Goal: Task Accomplishment & Management: Manage account settings

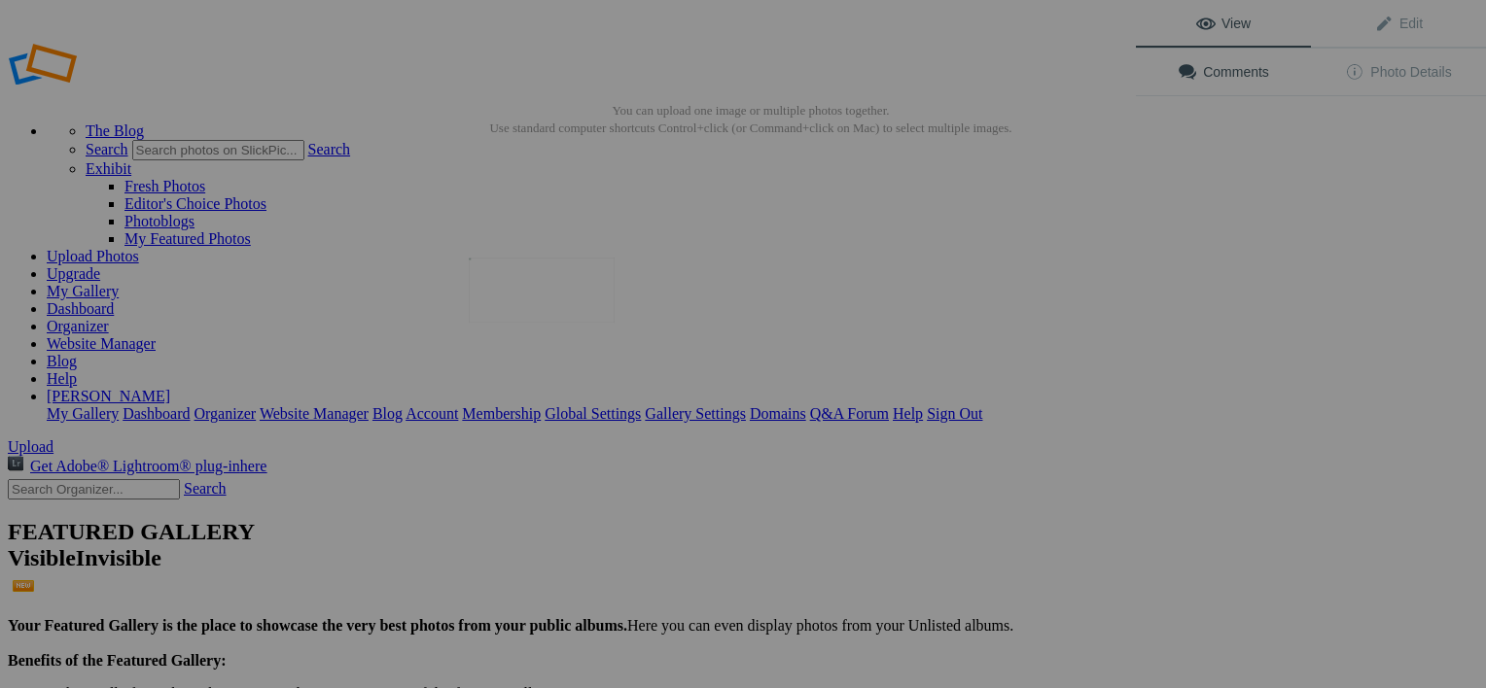
click at [554, 277] on img at bounding box center [542, 290] width 146 height 65
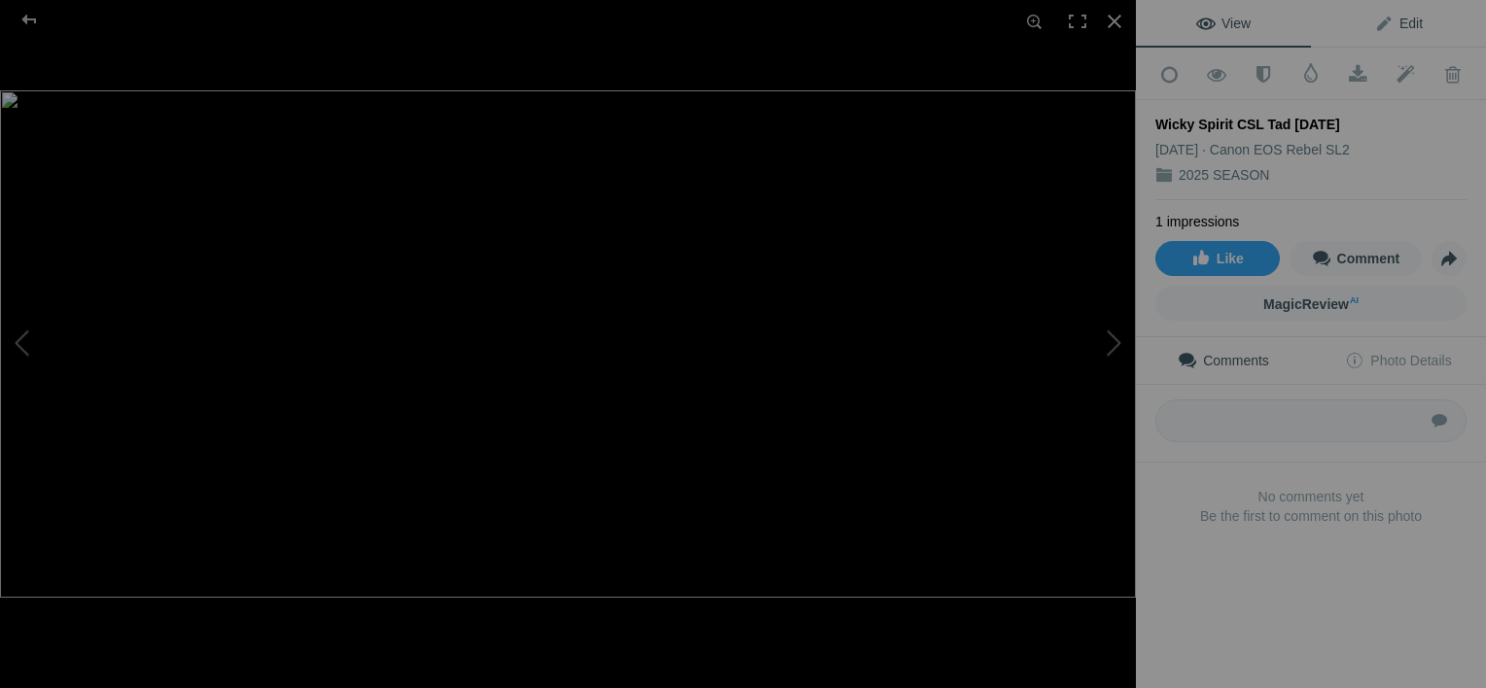
click at [1404, 23] on span "Edit" at bounding box center [1398, 24] width 49 height 16
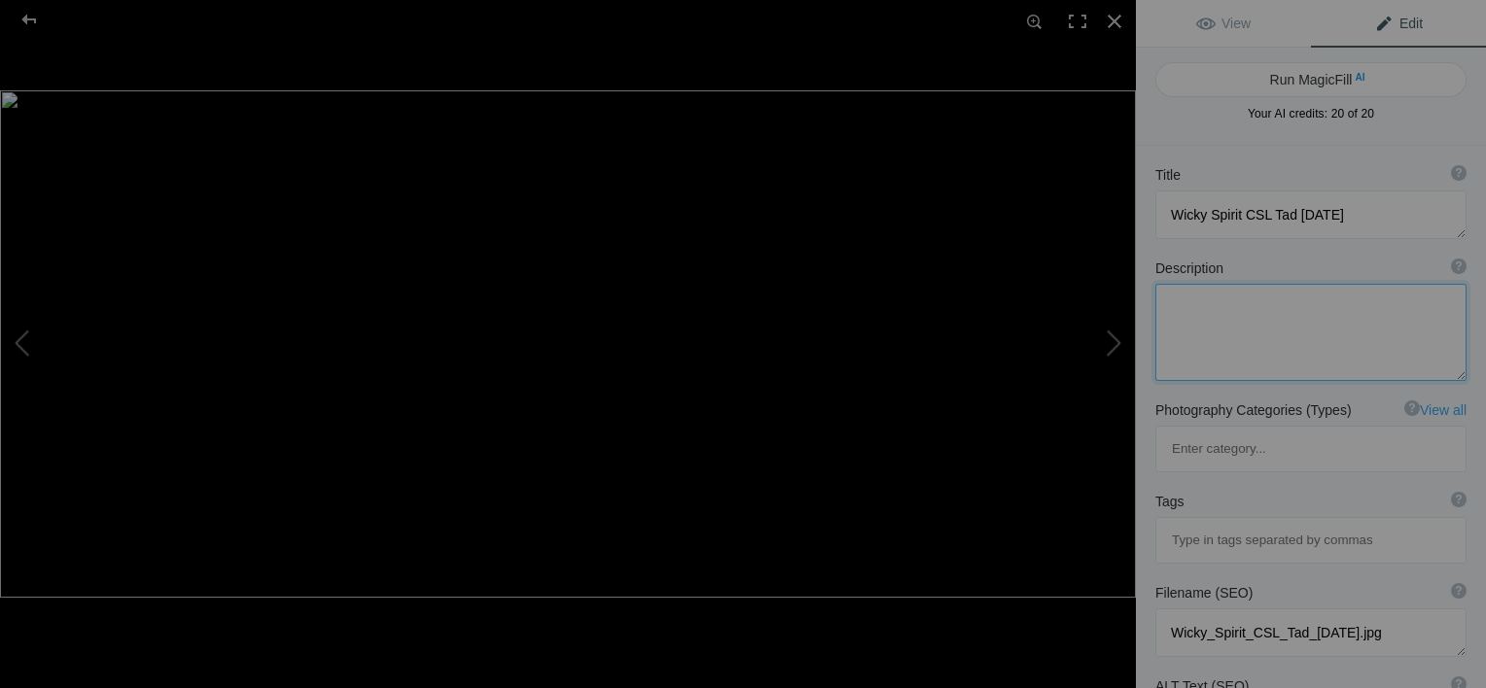
click at [1222, 302] on textarea at bounding box center [1310, 332] width 311 height 97
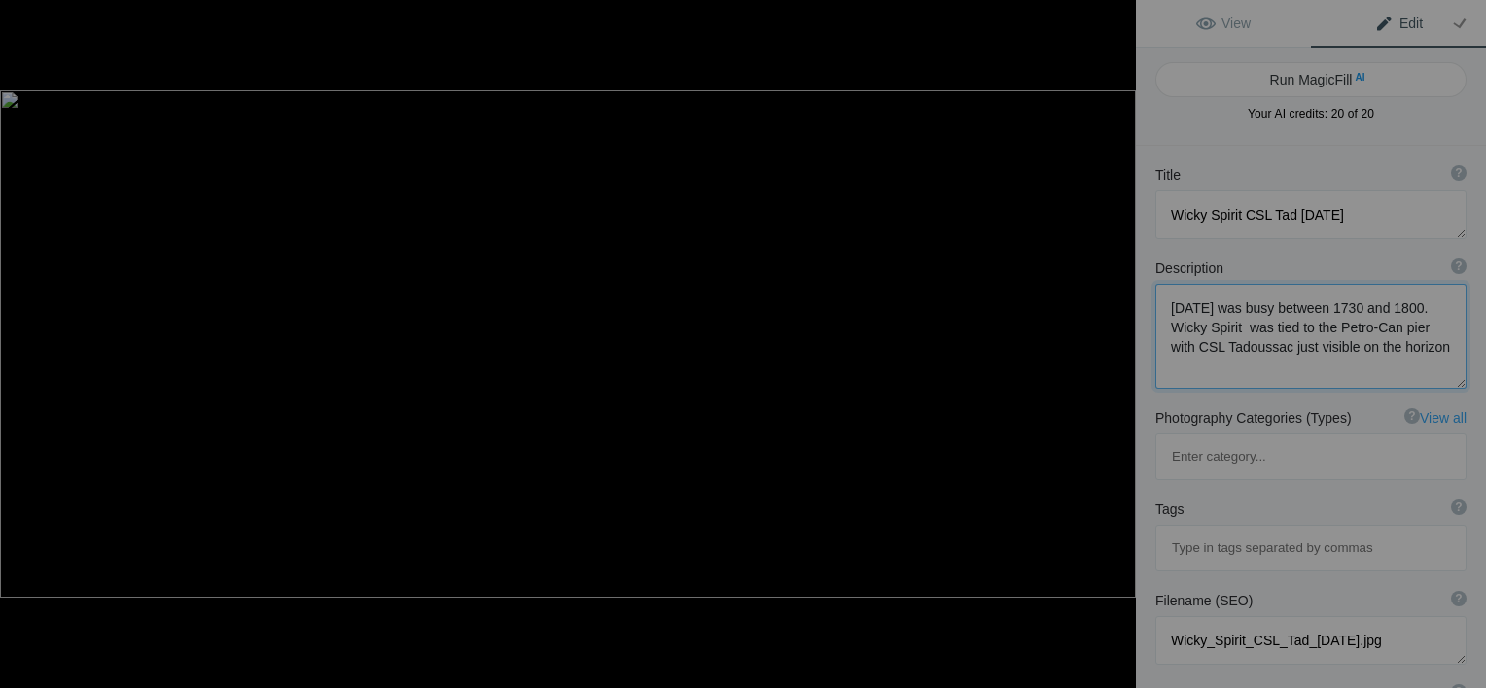
type textarea "August 15 2025 was busy between 1730 and 1800. Wicky Spirit was tied to the Pet…"
click at [1313, 368] on textarea at bounding box center [1310, 336] width 311 height 105
click at [1104, 338] on button at bounding box center [1063, 345] width 146 height 248
type textarea "algoma sault 08-15-25"
type textarea "algoma_sault_08-15-25.jpg"
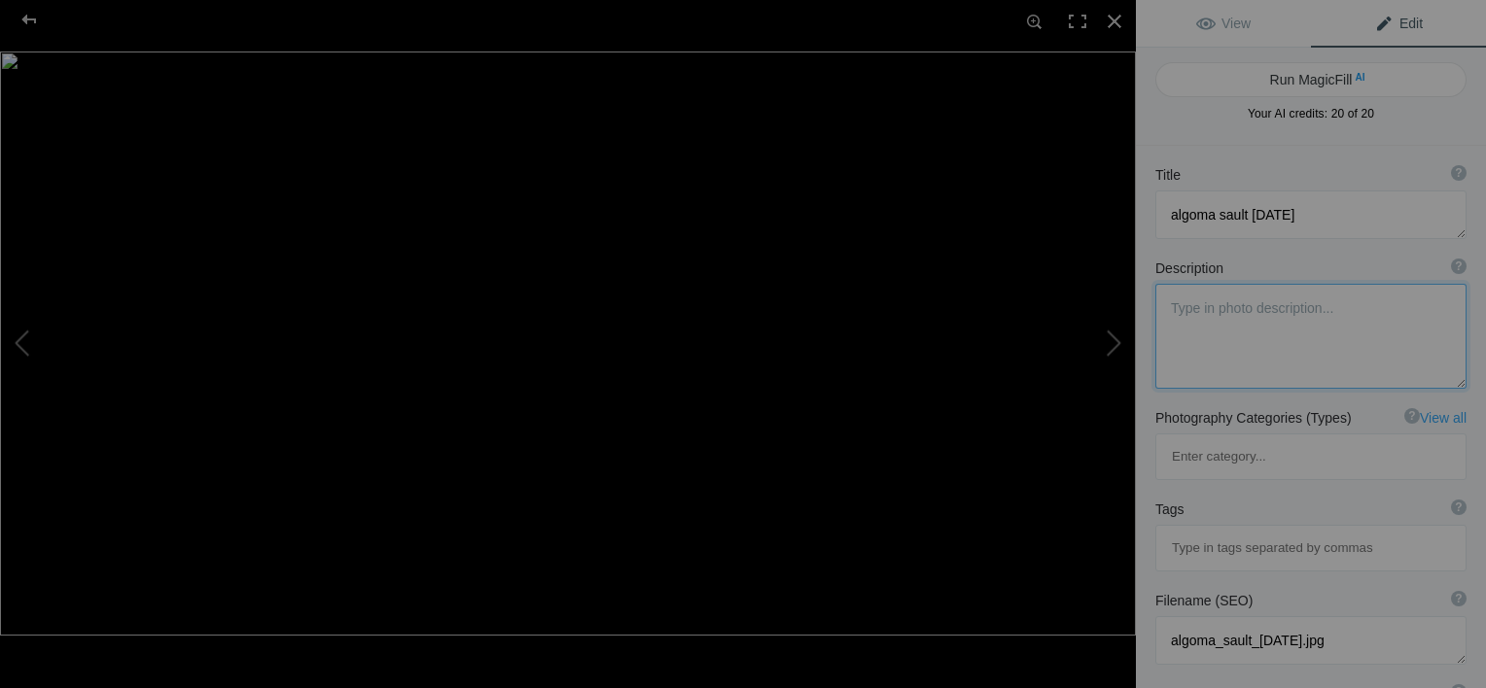
click at [1224, 305] on textarea at bounding box center [1310, 336] width 311 height 105
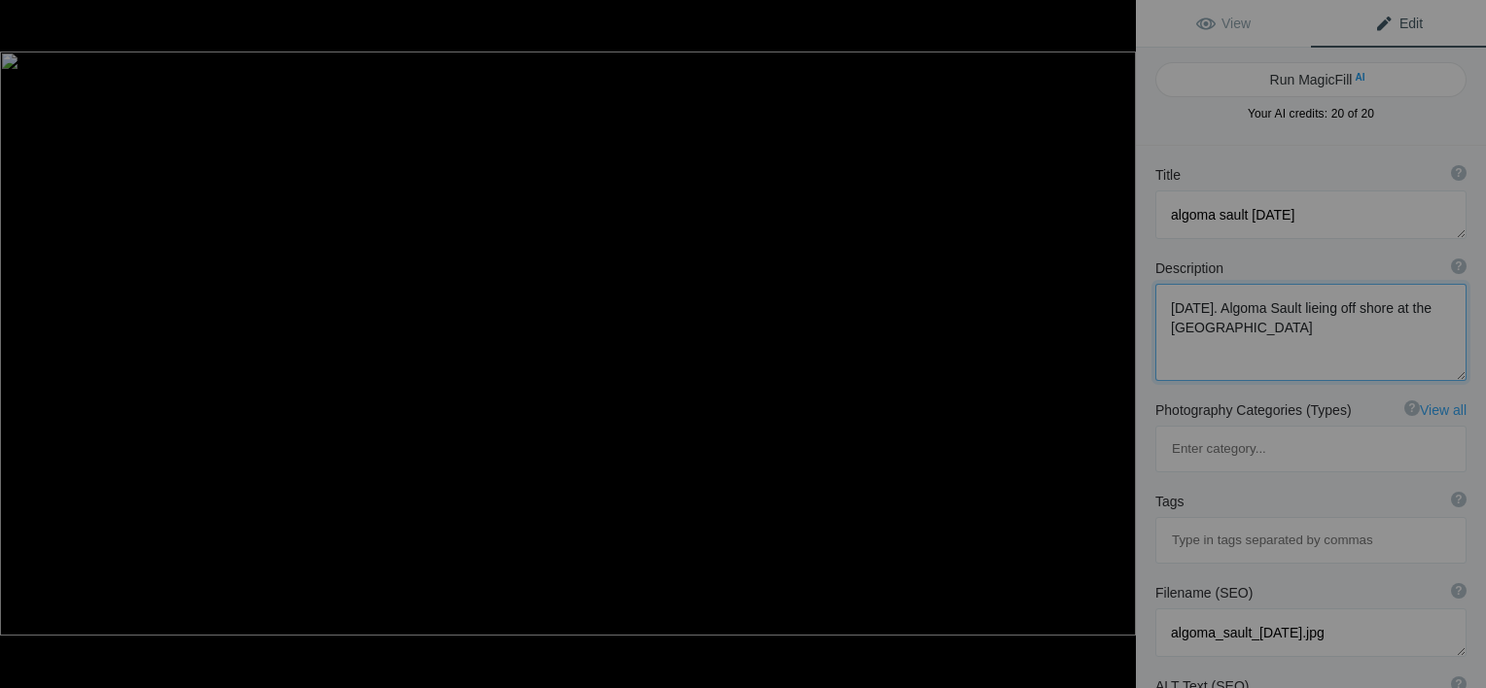
type textarea "Friday August 15 2025. Algoma Sault lieing off shore at the Clarkson Anchorage."
click at [1058, 313] on button at bounding box center [1063, 345] width 146 height 248
type textarea "Wicky Spirir 06-22-25"
type textarea "Wicky_Spirir_06-22-25.jpg"
click at [1113, 19] on div at bounding box center [1114, 21] width 43 height 43
